Goal: Information Seeking & Learning: Learn about a topic

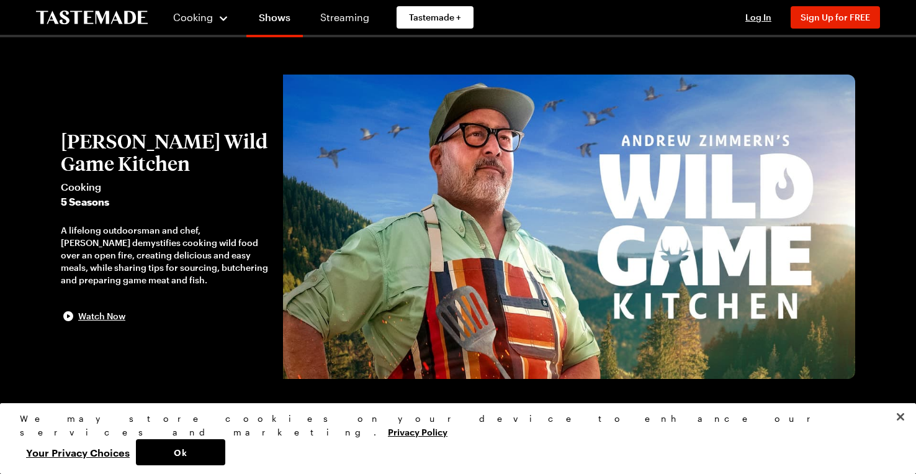
drag, startPoint x: 45, startPoint y: 142, endPoint x: 247, endPoint y: 163, distance: 202.8
copy h2 "[PERSON_NAME] Wild Game Kitchen"
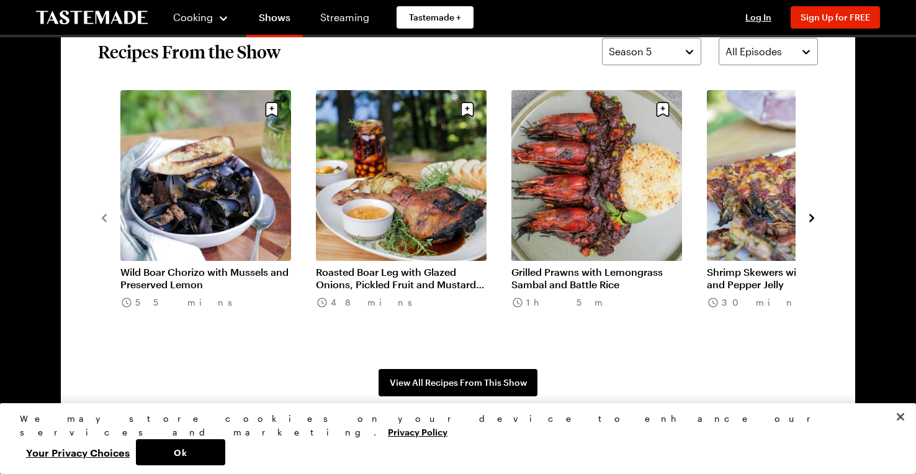
scroll to position [973, 0]
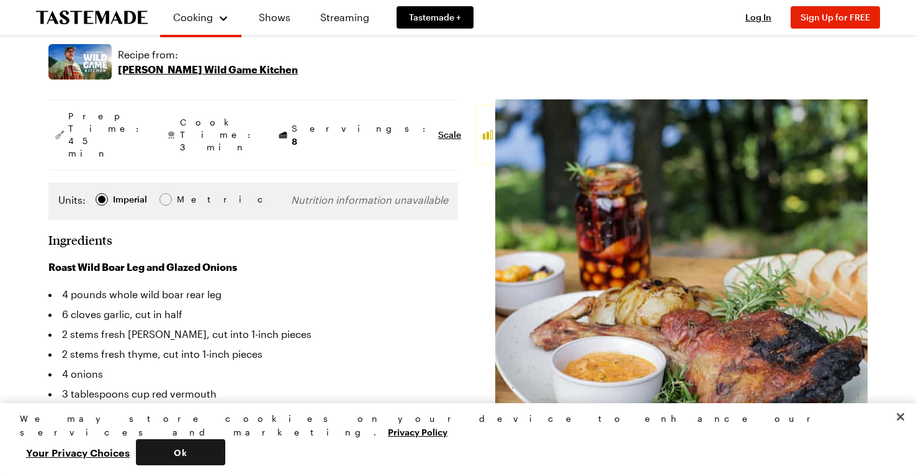
scroll to position [186, 0]
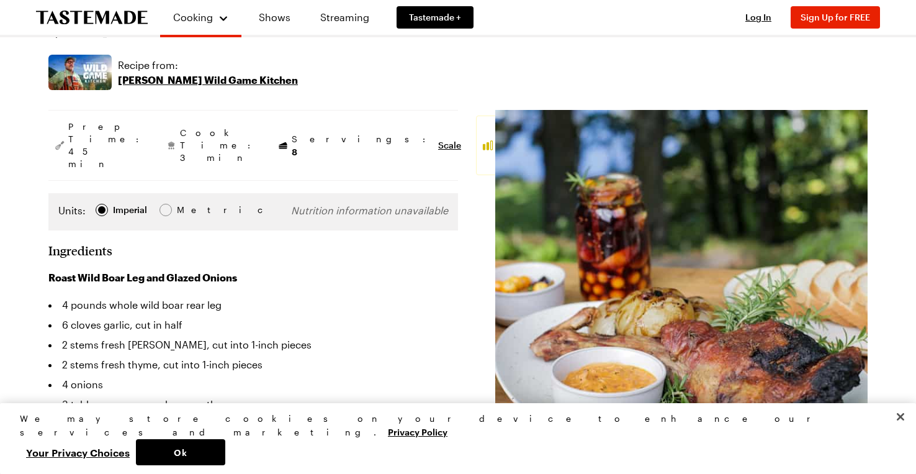
click at [726, 470] on div "We may store cookies on your device to enhance our services and marketing. Priv…" at bounding box center [458, 438] width 916 height 71
click at [225, 460] on button "Ok" at bounding box center [180, 452] width 89 height 26
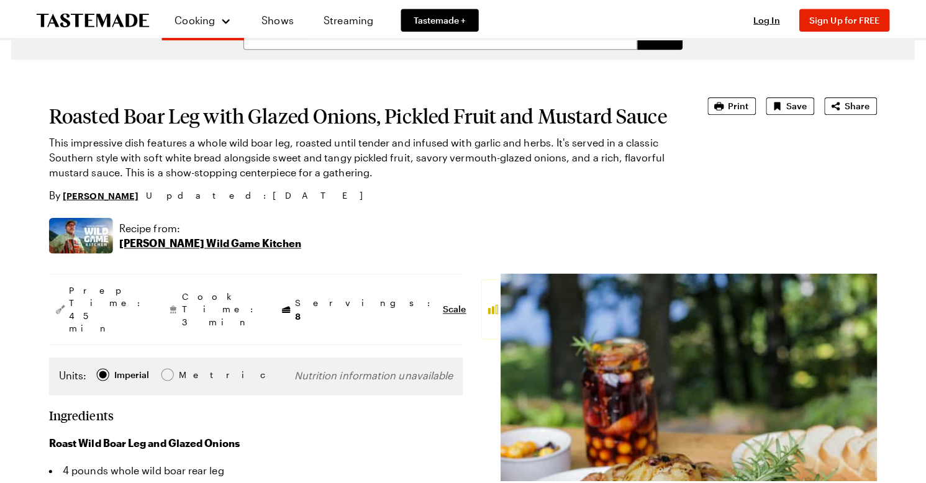
scroll to position [0, 0]
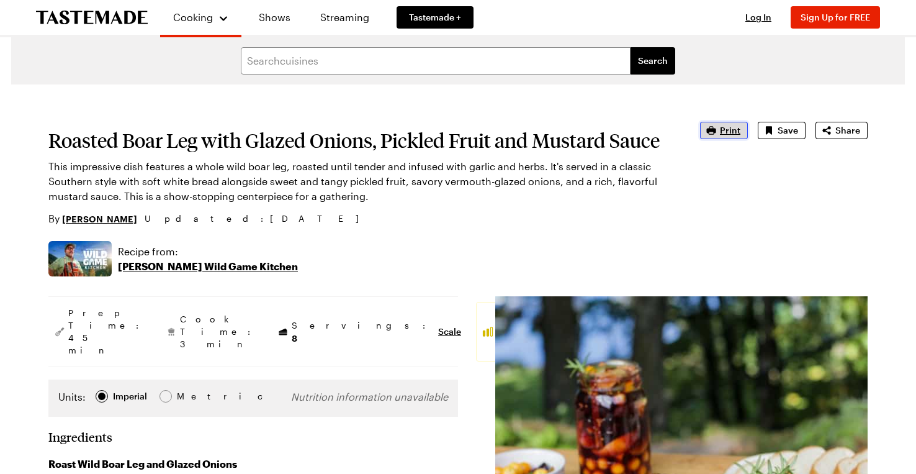
click at [736, 129] on span "Print" at bounding box center [730, 130] width 20 height 12
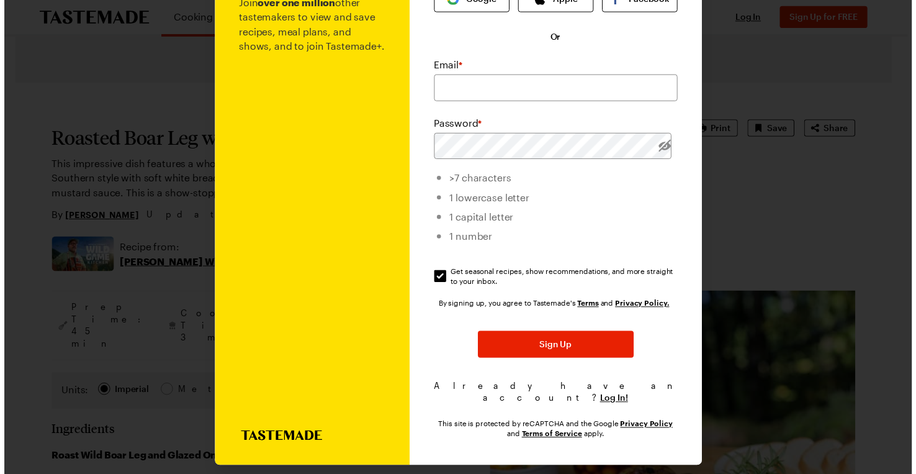
scroll to position [97, 0]
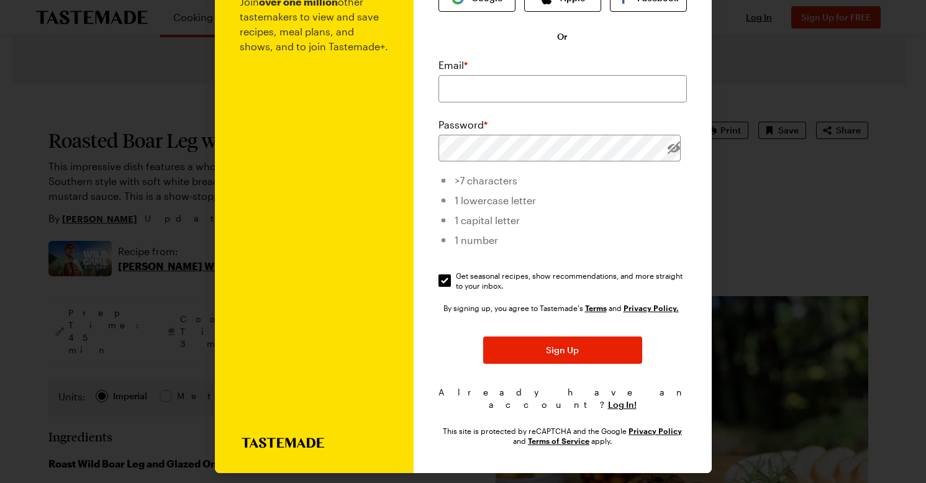
click at [756, 76] on div at bounding box center [463, 241] width 926 height 483
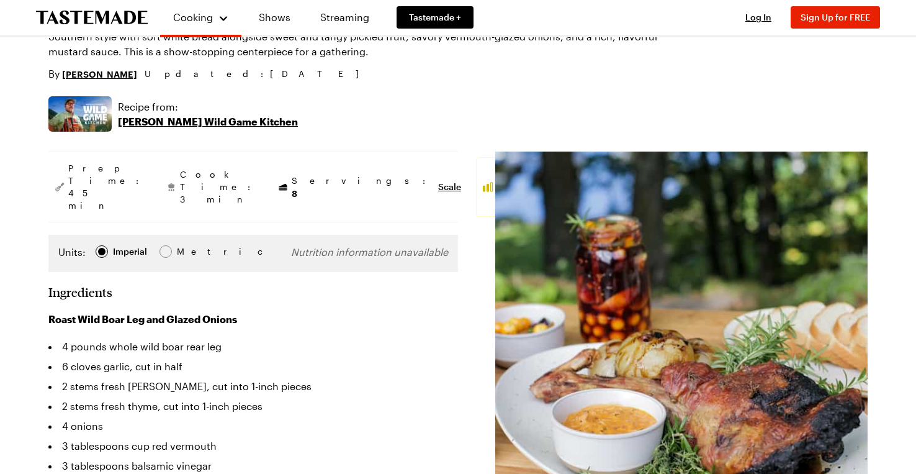
scroll to position [0, 0]
